Goal: Task Accomplishment & Management: Use online tool/utility

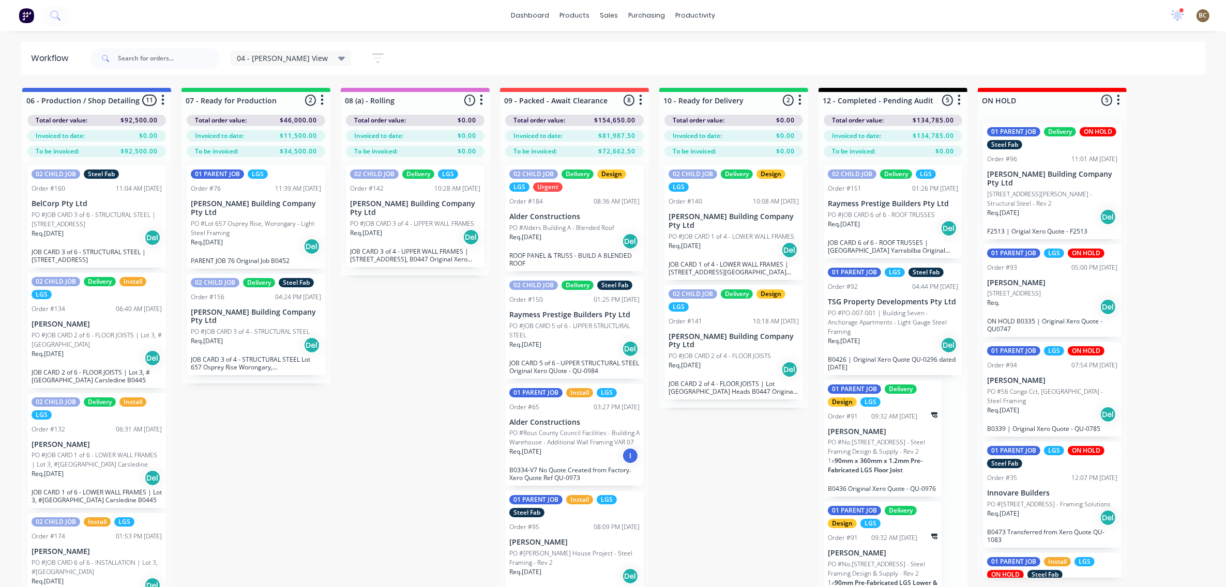
click at [73, 232] on div "Req. [DATE] Del" at bounding box center [97, 238] width 130 height 18
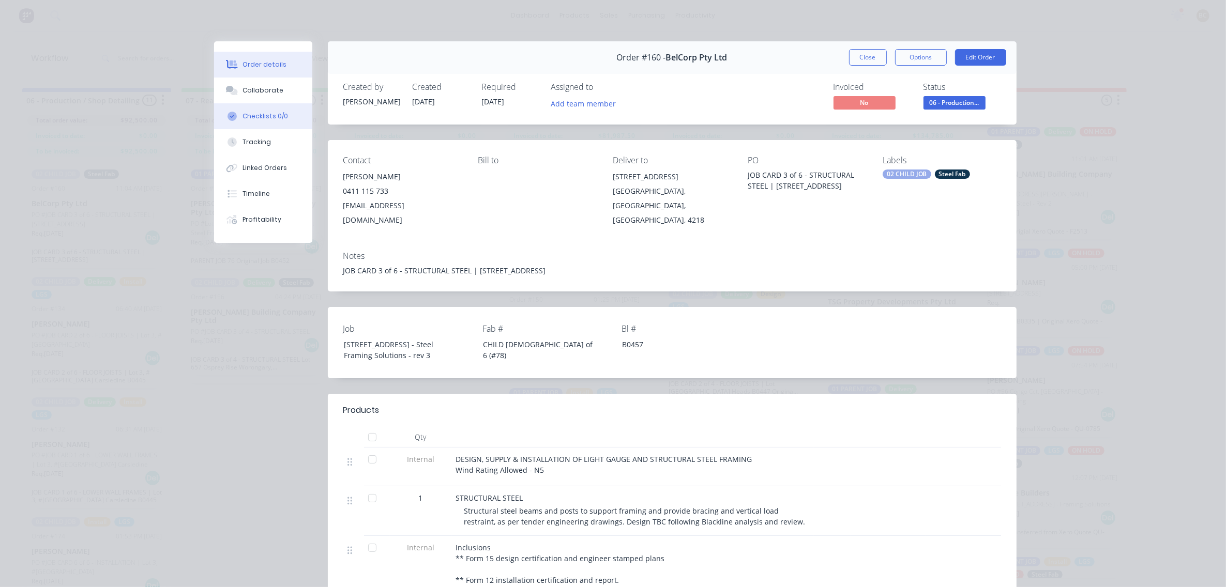
click at [249, 112] on div "Checklists 0/0" at bounding box center [264, 116] width 45 height 9
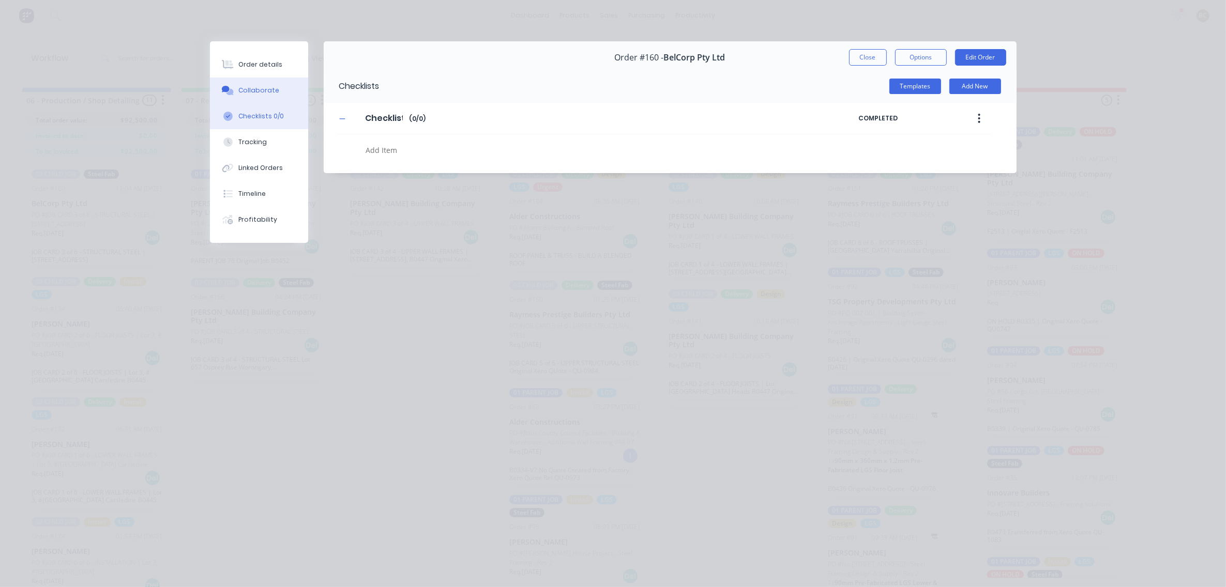
click at [268, 92] on div "Collaborate" at bounding box center [258, 90] width 41 height 9
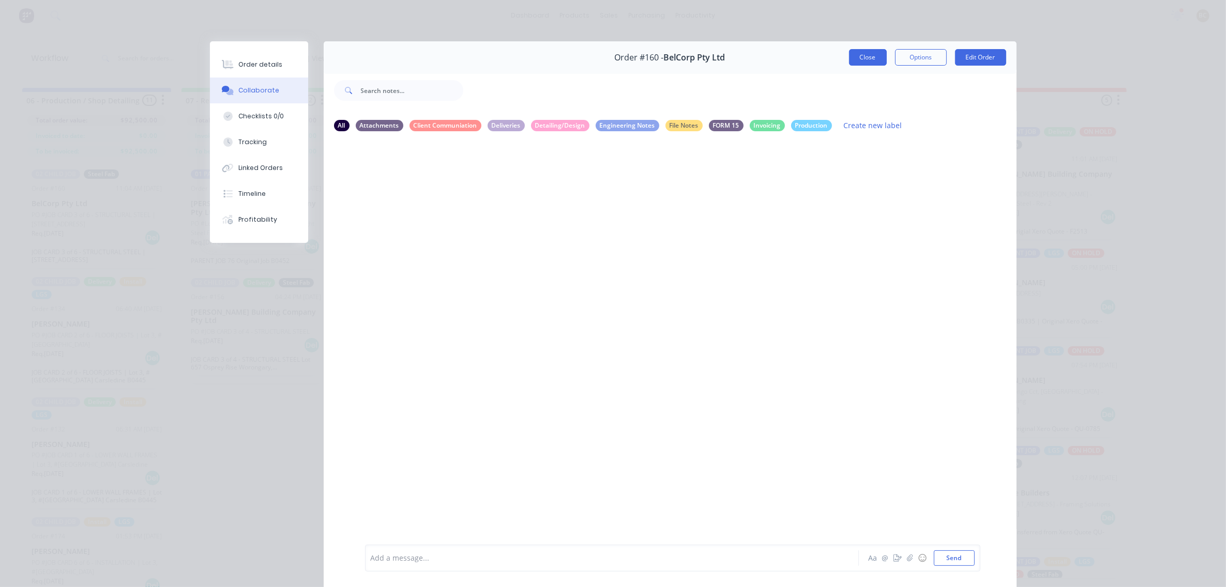
click at [859, 60] on button "Close" at bounding box center [868, 57] width 38 height 17
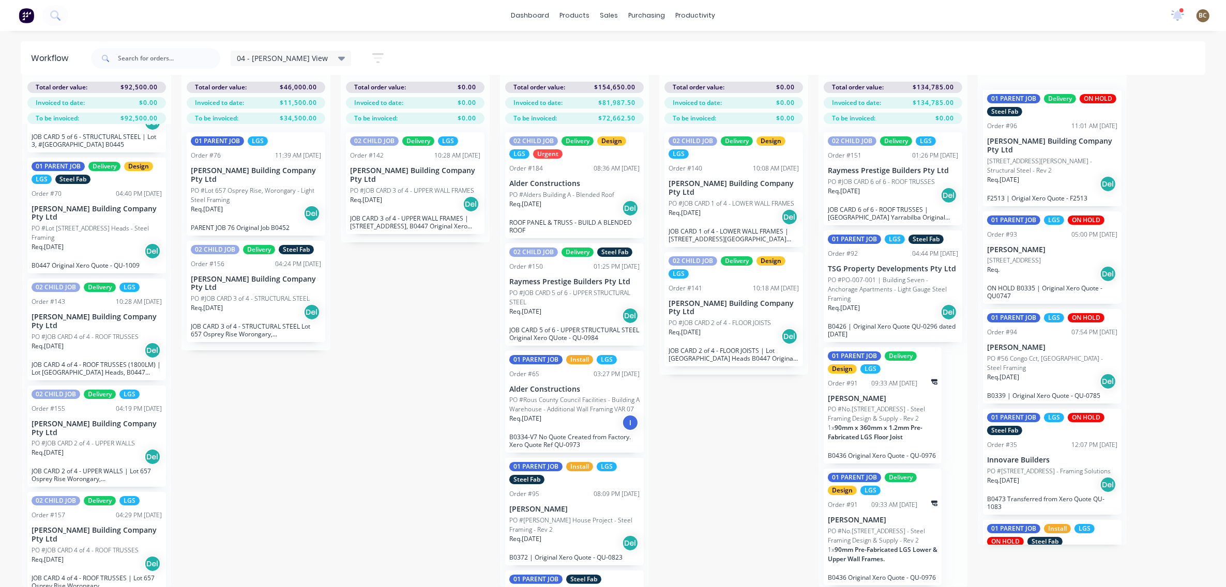
scroll to position [795, 0]
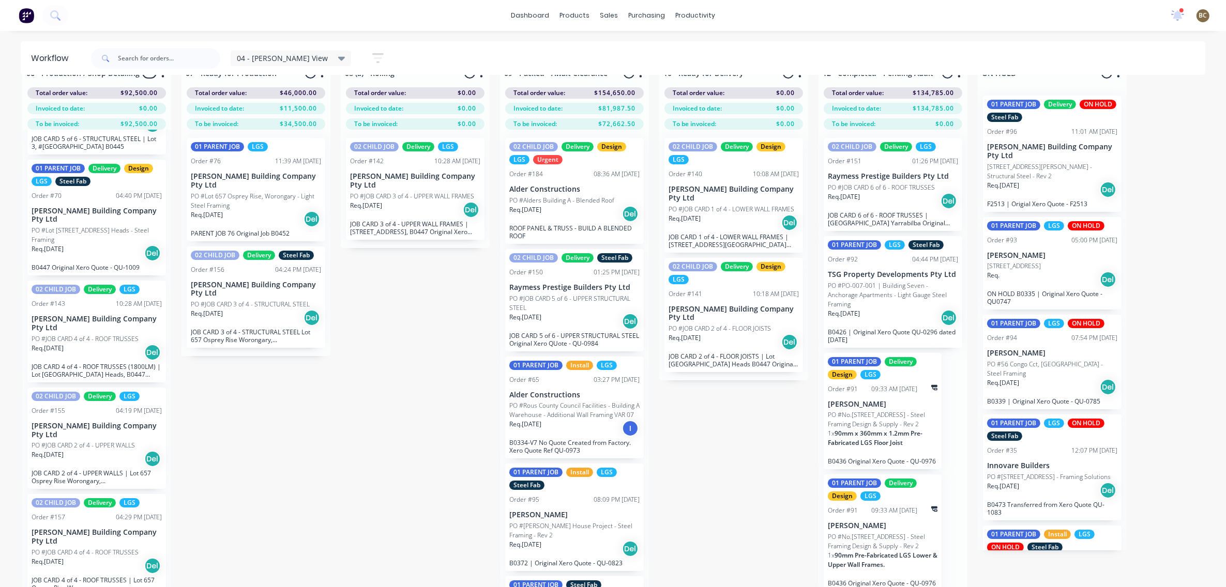
scroll to position [42, 0]
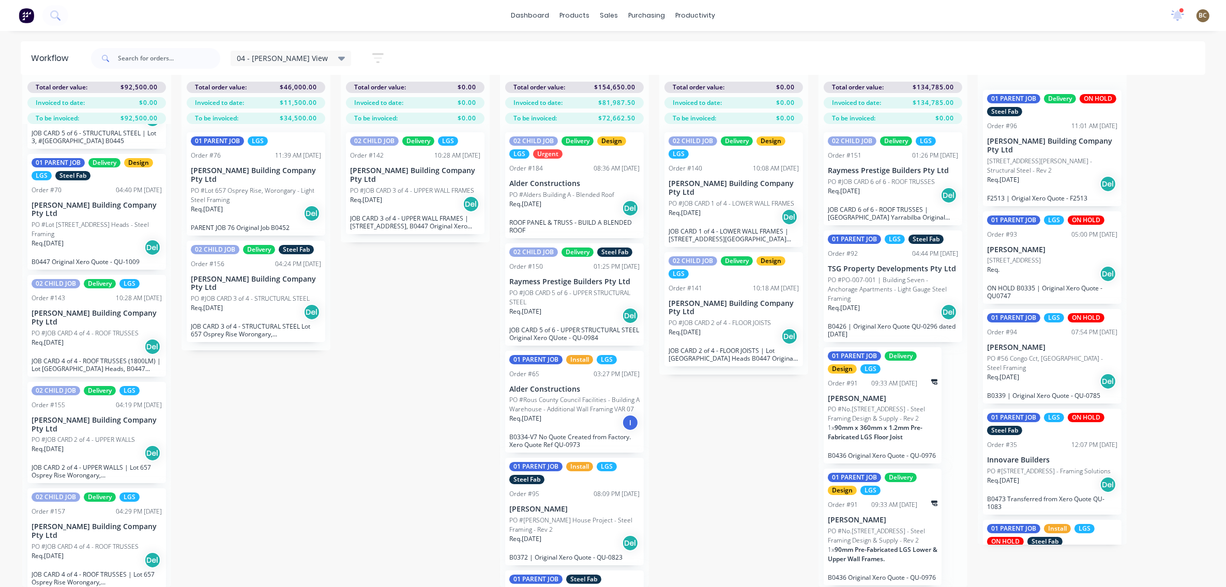
drag, startPoint x: 473, startPoint y: 587, endPoint x: 409, endPoint y: 589, distance: 64.2
click at [409, 492] on html "dashboard products sales purchasing productivity dashboard products Product Cat…" at bounding box center [613, 229] width 1226 height 525
drag, startPoint x: 409, startPoint y: 589, endPoint x: 366, endPoint y: 543, distance: 63.6
click at [305, 64] on div "04 - [PERSON_NAME] View" at bounding box center [291, 59] width 121 height 16
